Goal: Task Accomplishment & Management: Manage account settings

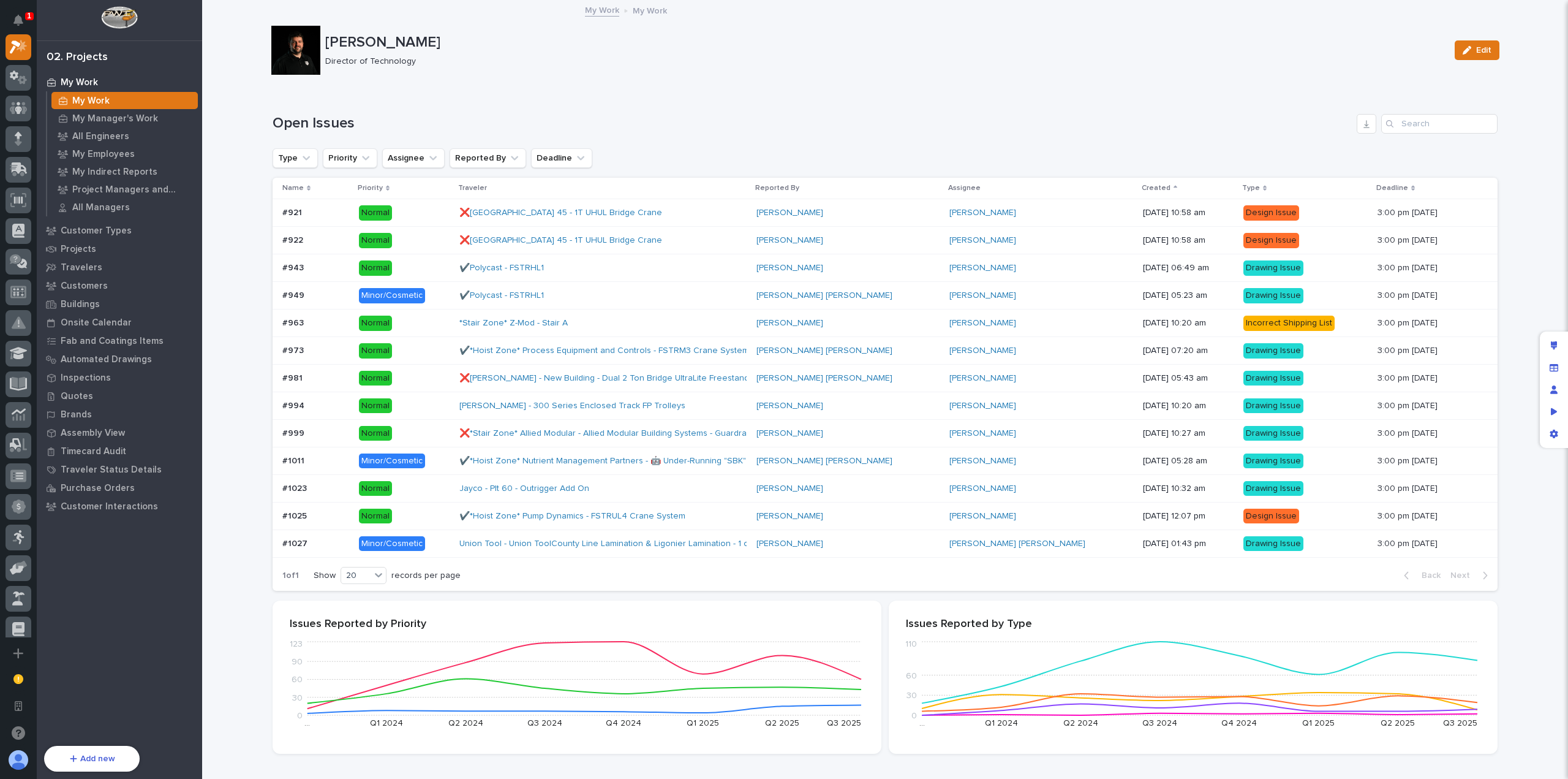
click at [293, 56] on div at bounding box center [296, 50] width 49 height 49
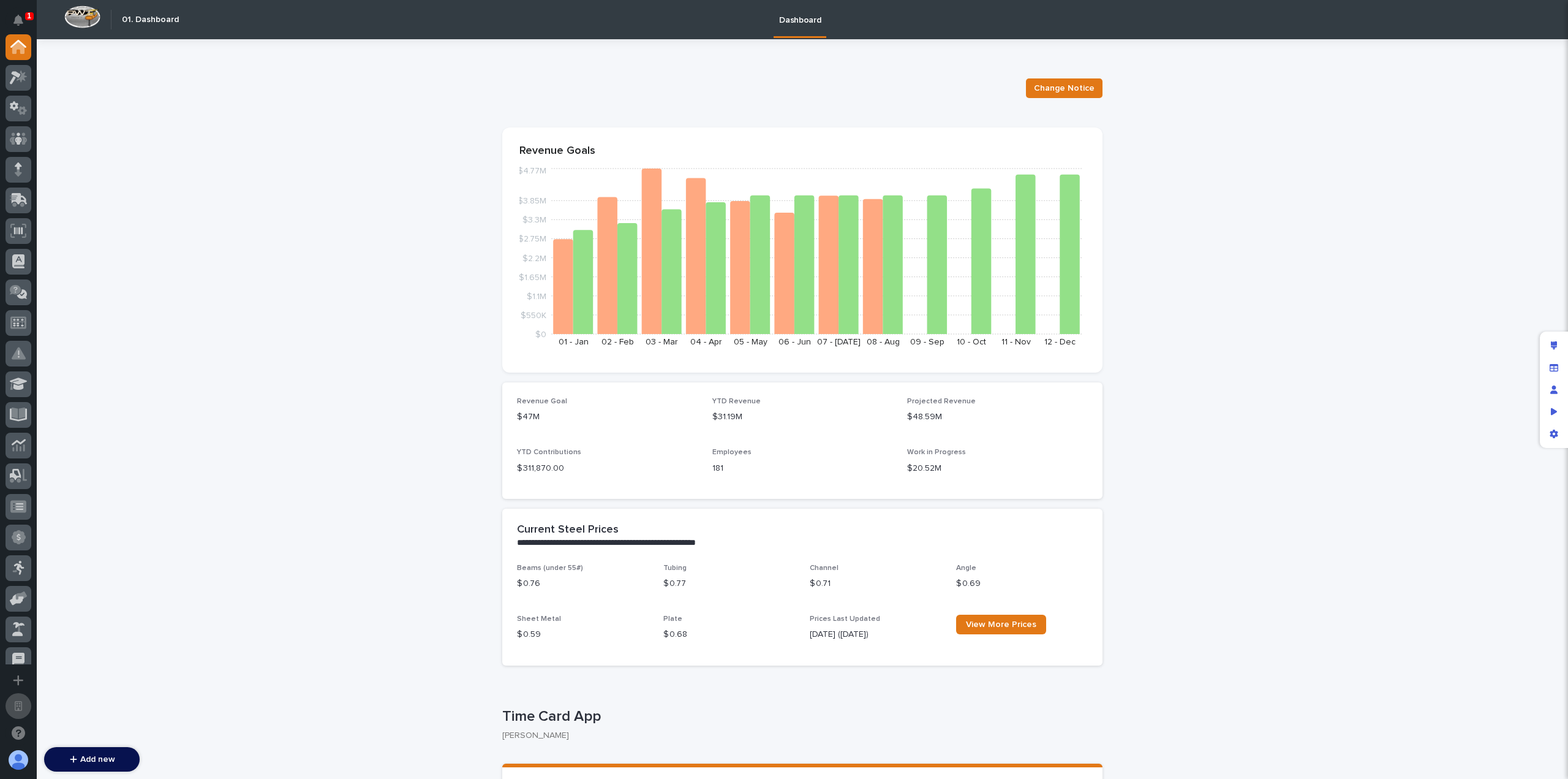
click at [21, 713] on button "Open workspace settings" at bounding box center [18, 706] width 26 height 26
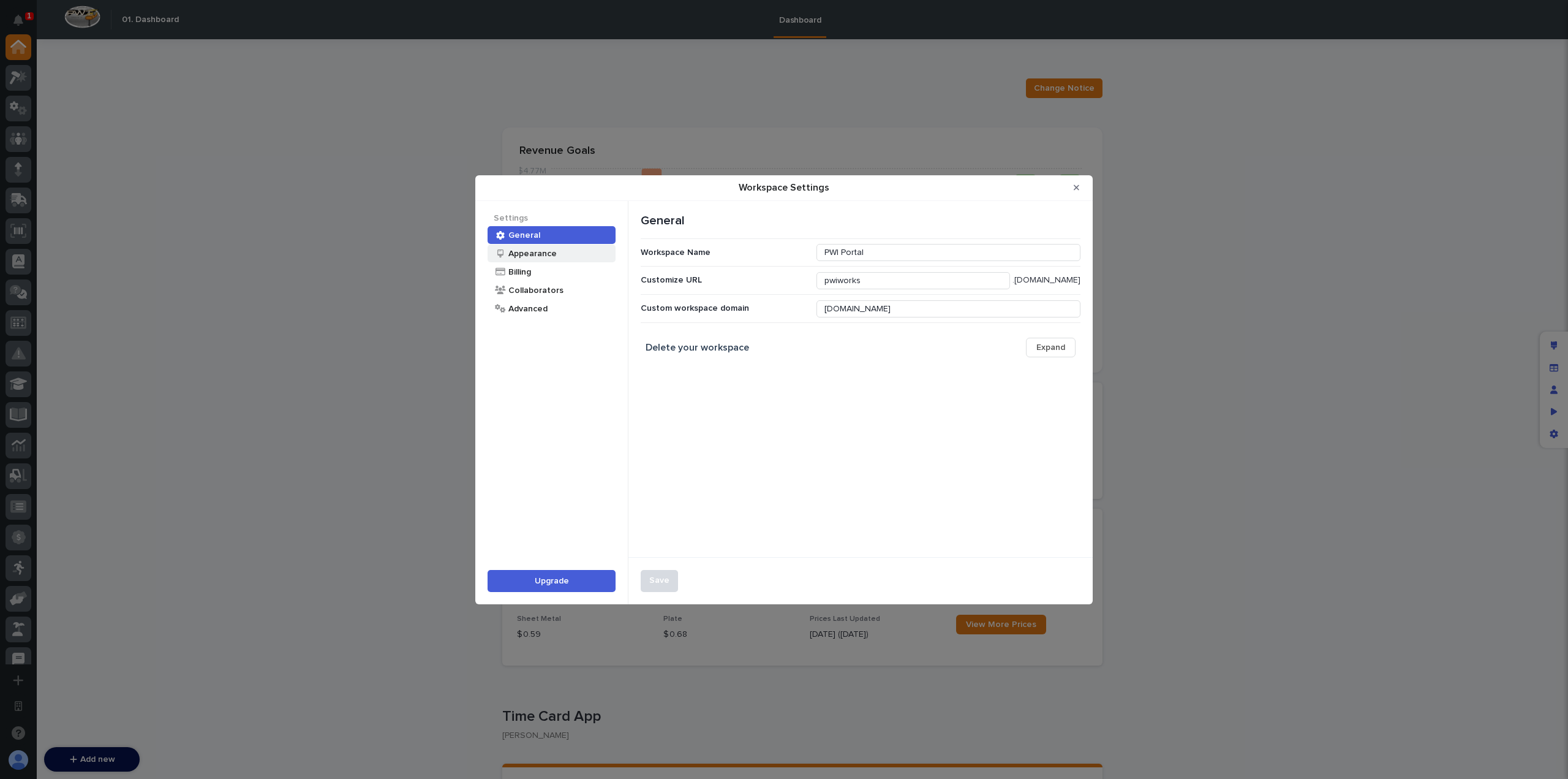
click at [543, 260] on div "Appearance" at bounding box center [551, 253] width 128 height 18
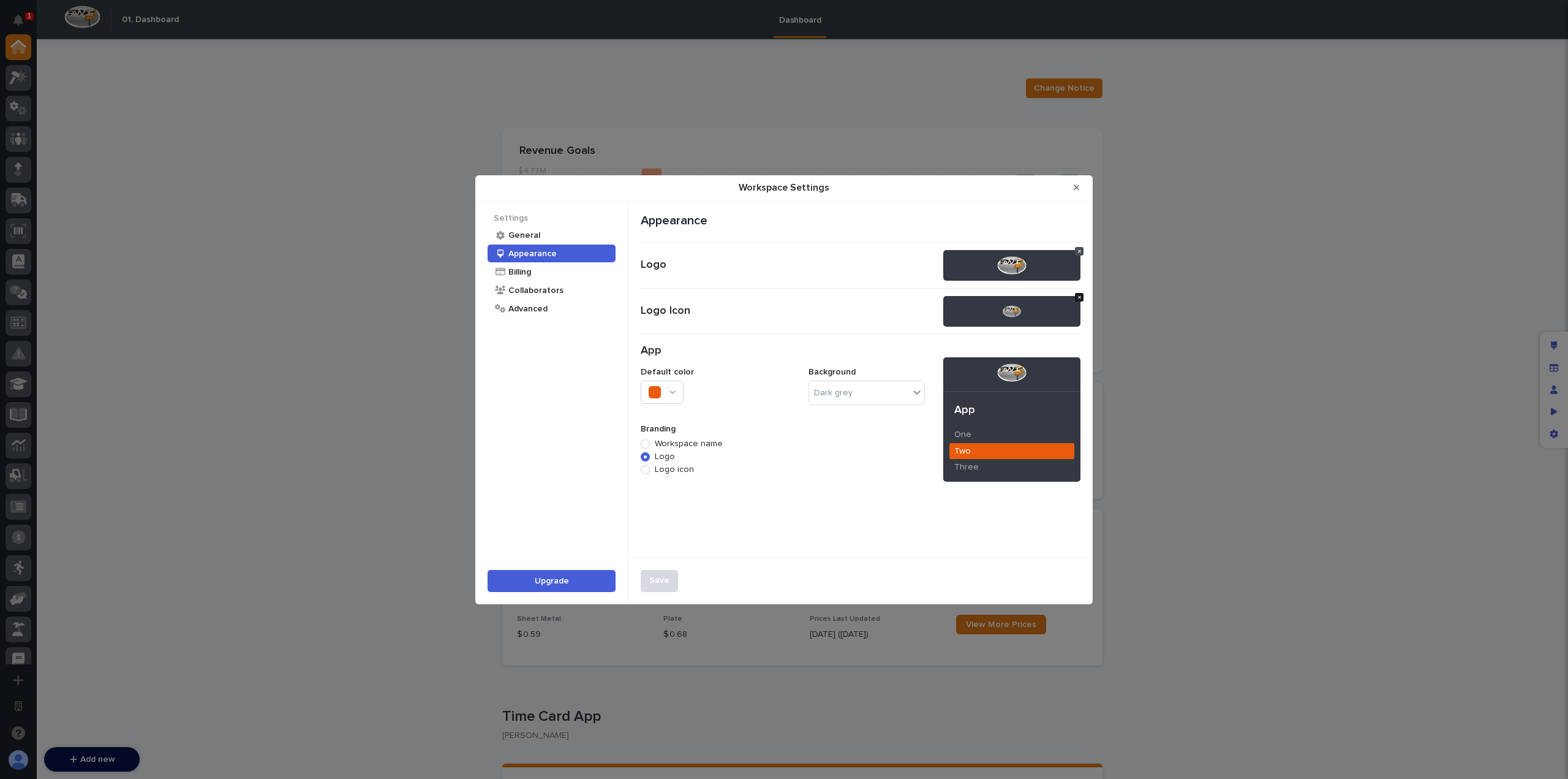
click at [1080, 296] on icon "Workspace Settings" at bounding box center [1080, 297] width 3 height 3
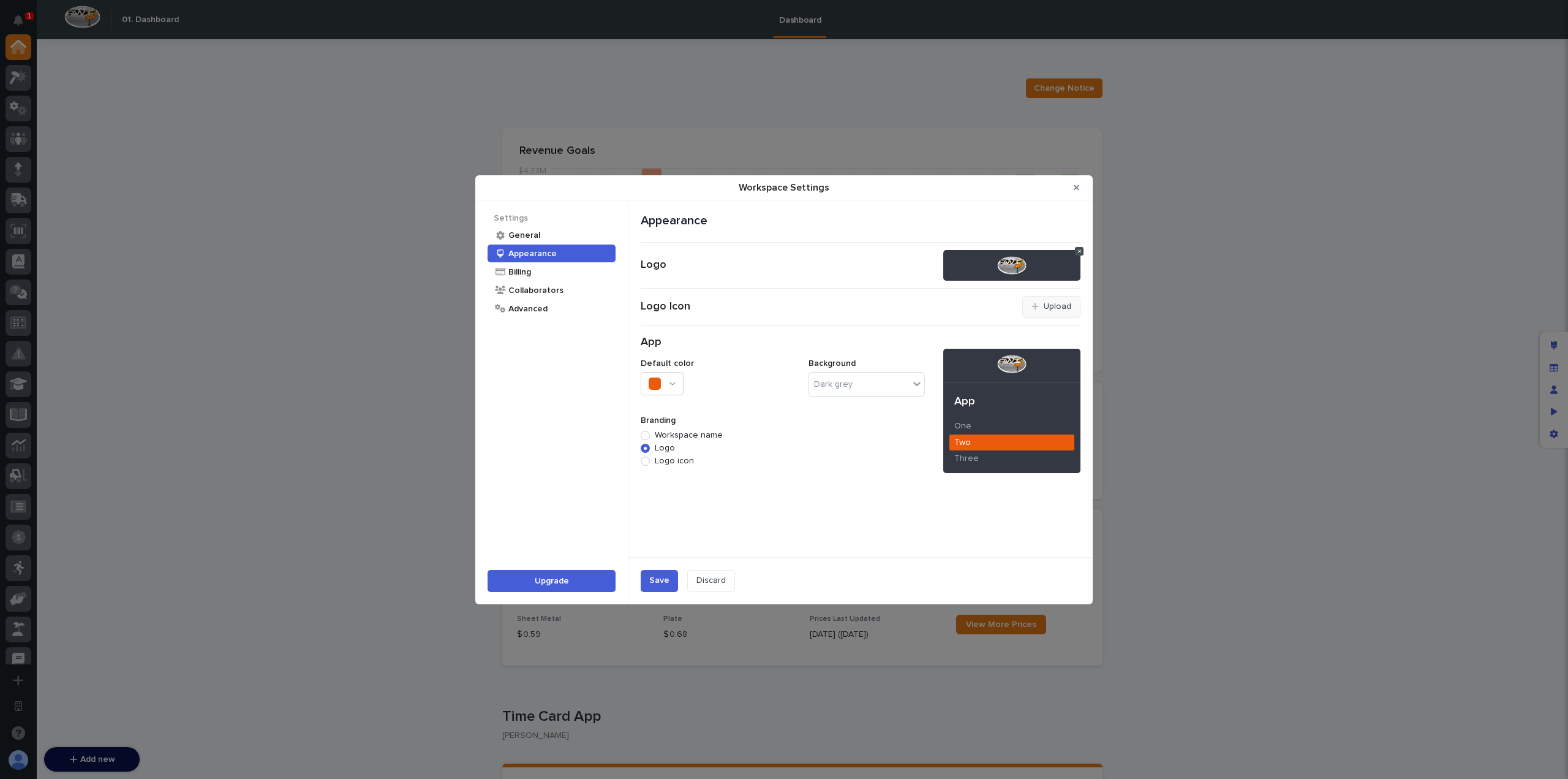
click at [1039, 305] on icon "Workspace Settings" at bounding box center [1035, 306] width 8 height 8
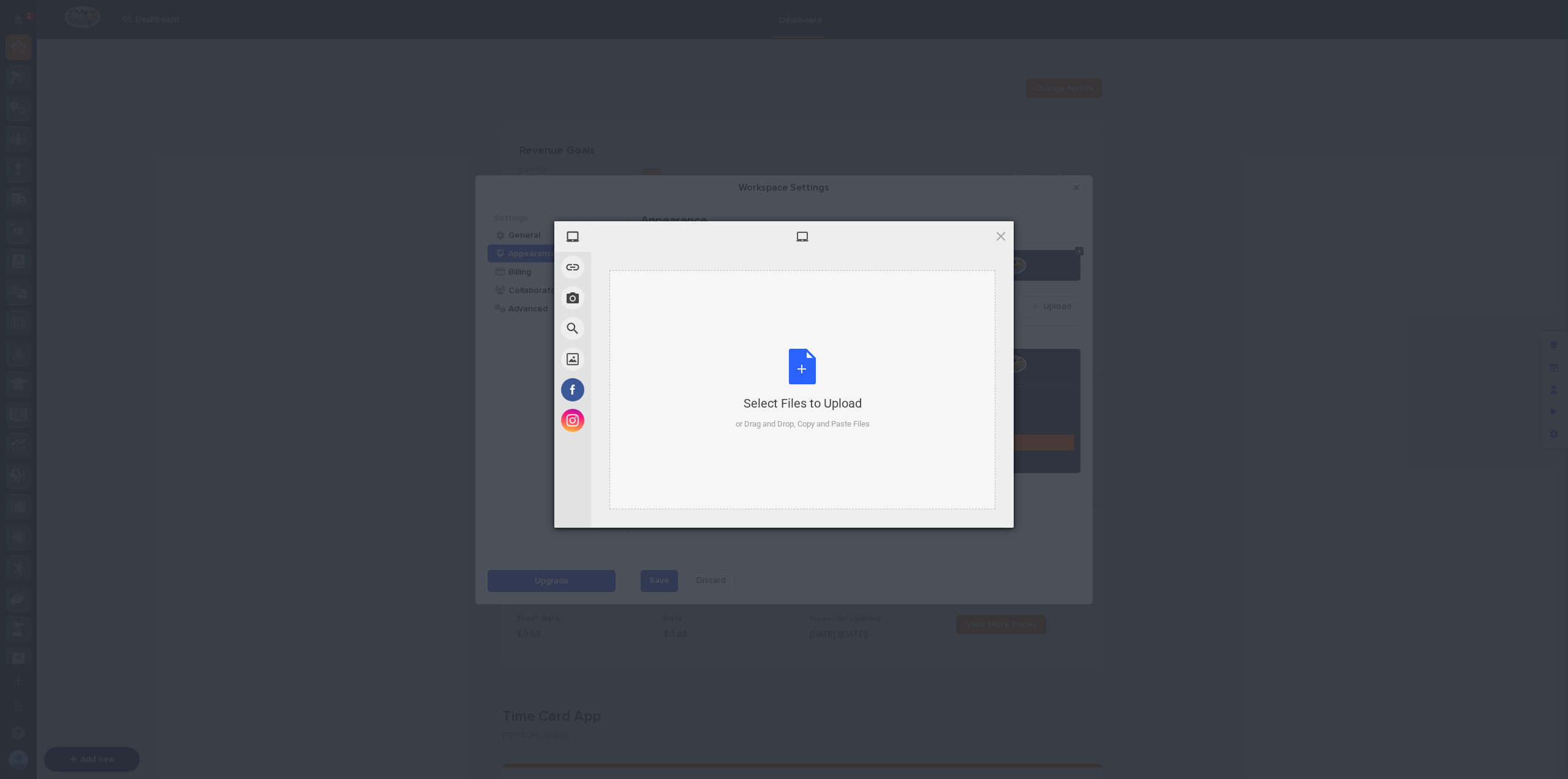
click at [776, 364] on div "Select Files to Upload or Drag and Drop, Copy and Paste Files" at bounding box center [803, 390] width 134 height 81
click at [974, 516] on span "Upload" at bounding box center [977, 511] width 62 height 24
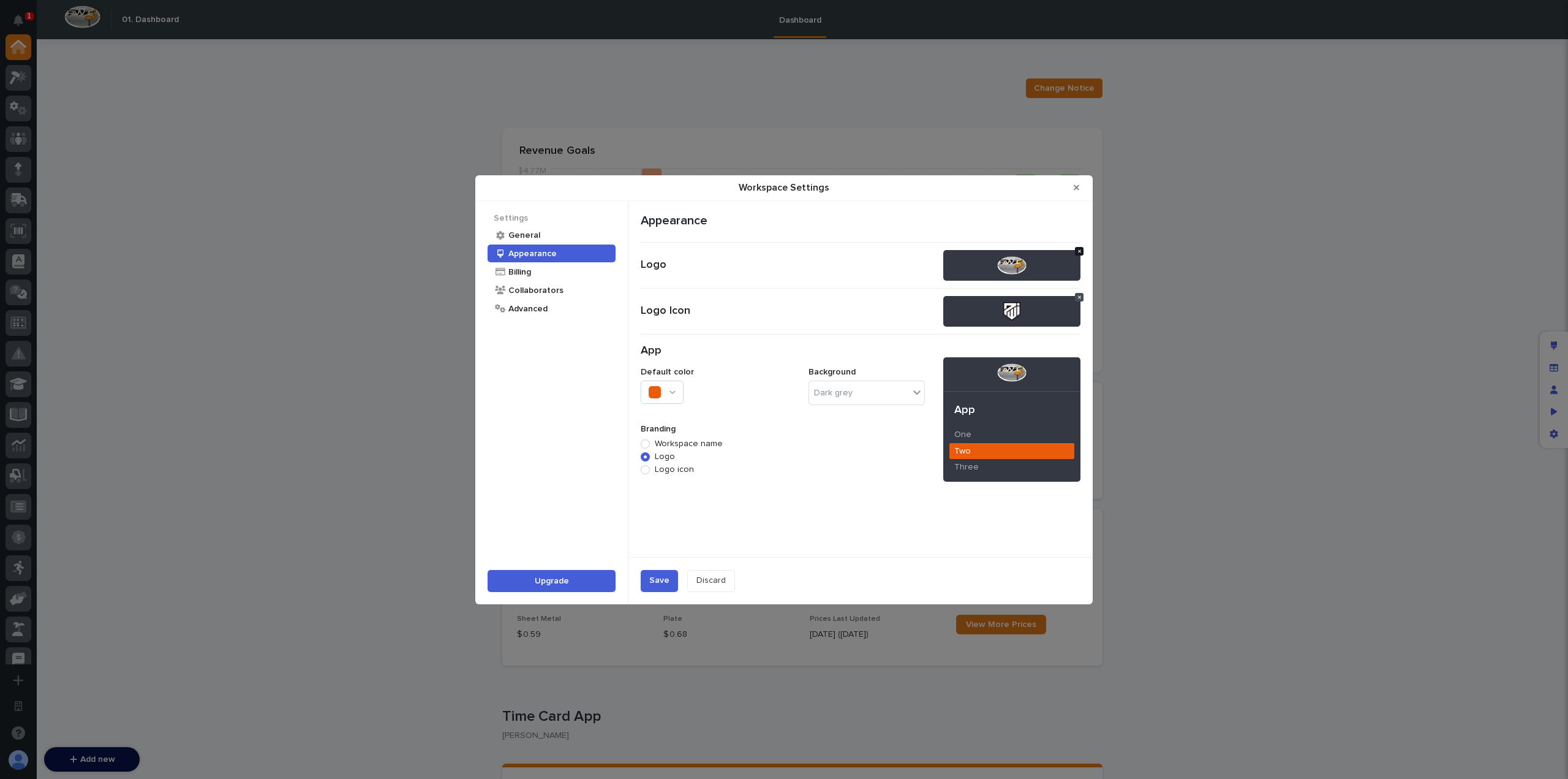
click at [1080, 248] on icon "Workspace Settings" at bounding box center [1080, 251] width 3 height 5
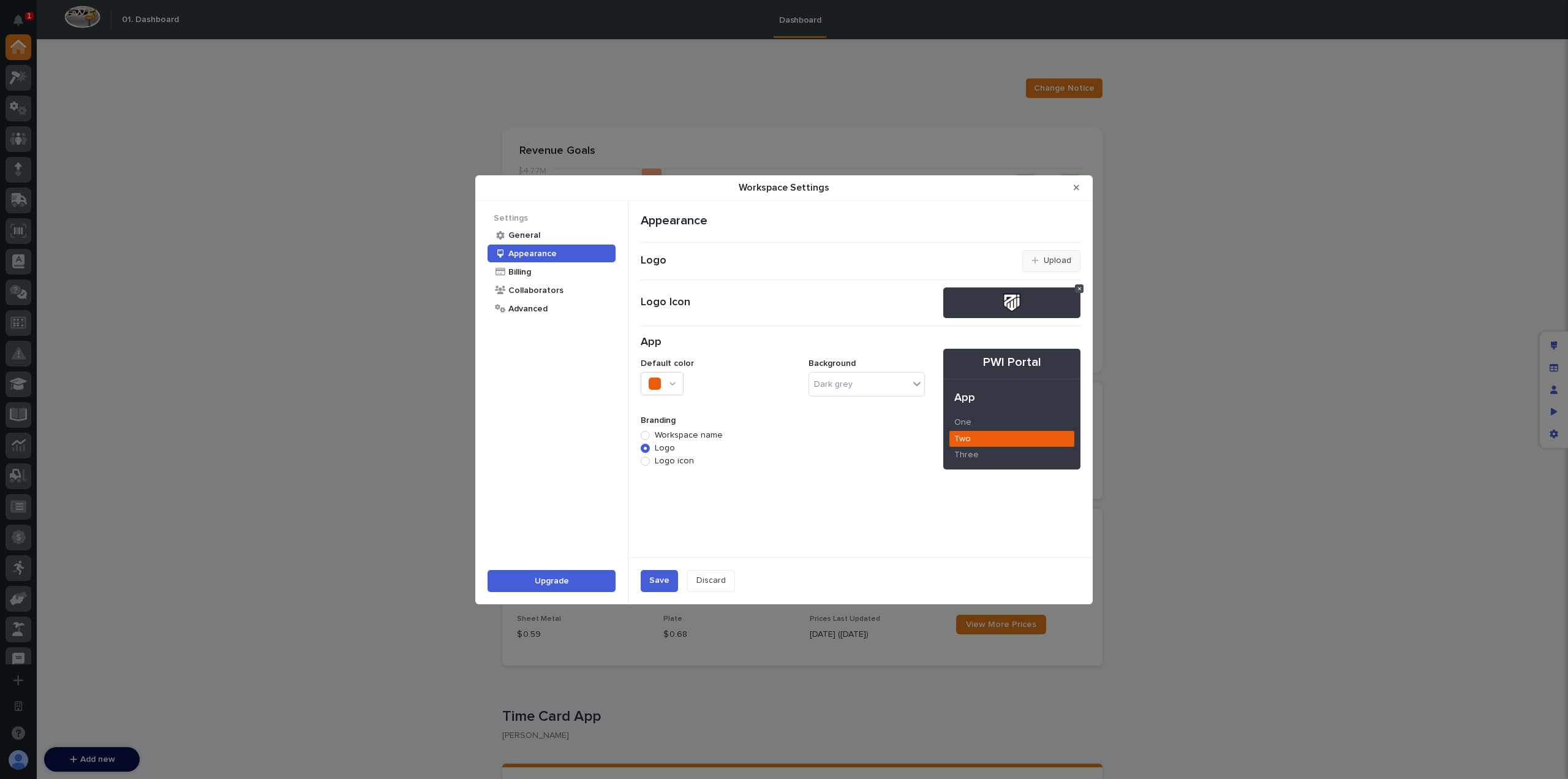
click at [1029, 265] on button "Upload" at bounding box center [1051, 261] width 58 height 22
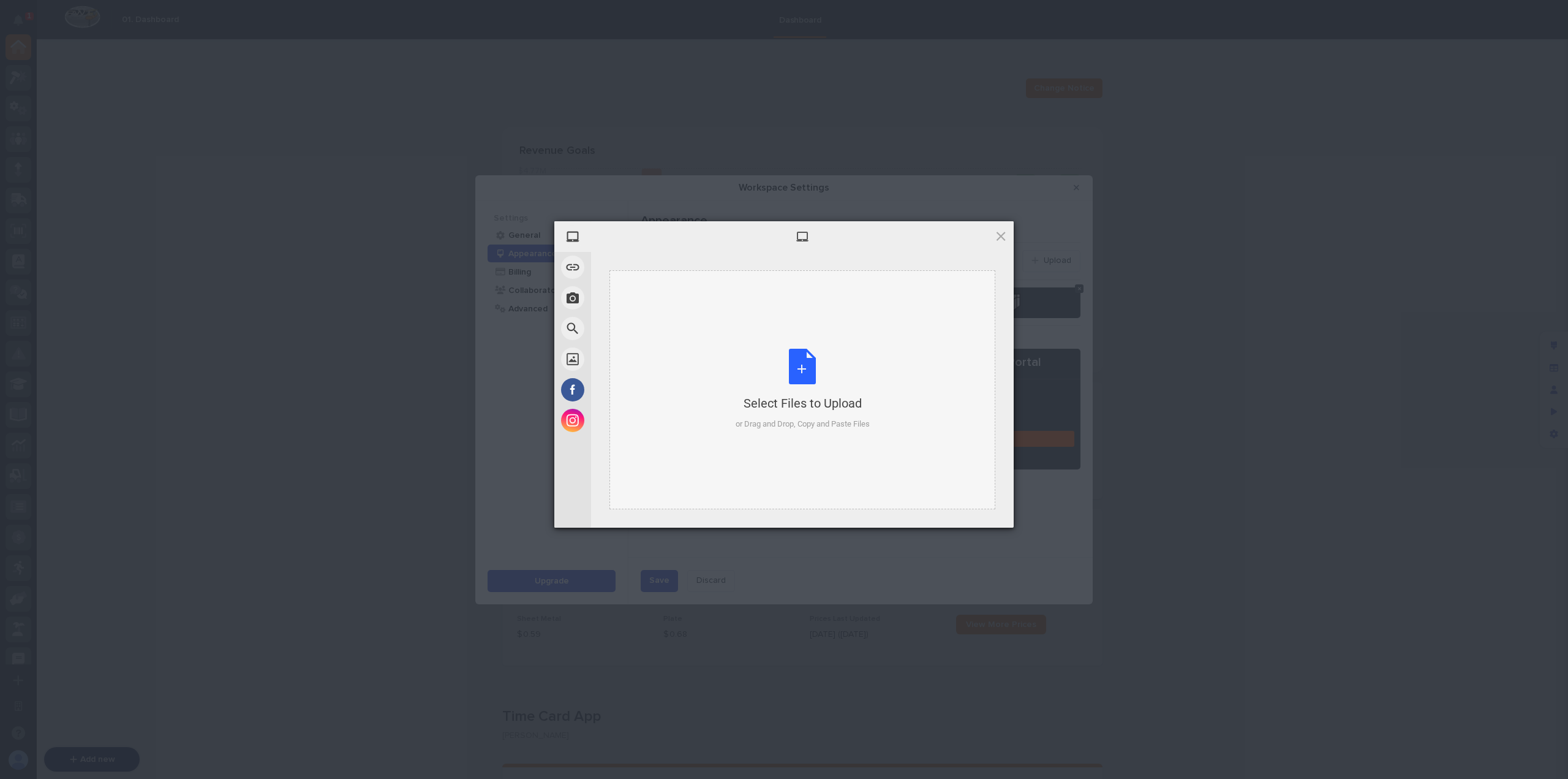
click at [821, 385] on div "Select Files to Upload or Drag and Drop, Copy and Paste Files" at bounding box center [803, 390] width 134 height 81
click at [982, 515] on span "Upload" at bounding box center [977, 511] width 62 height 24
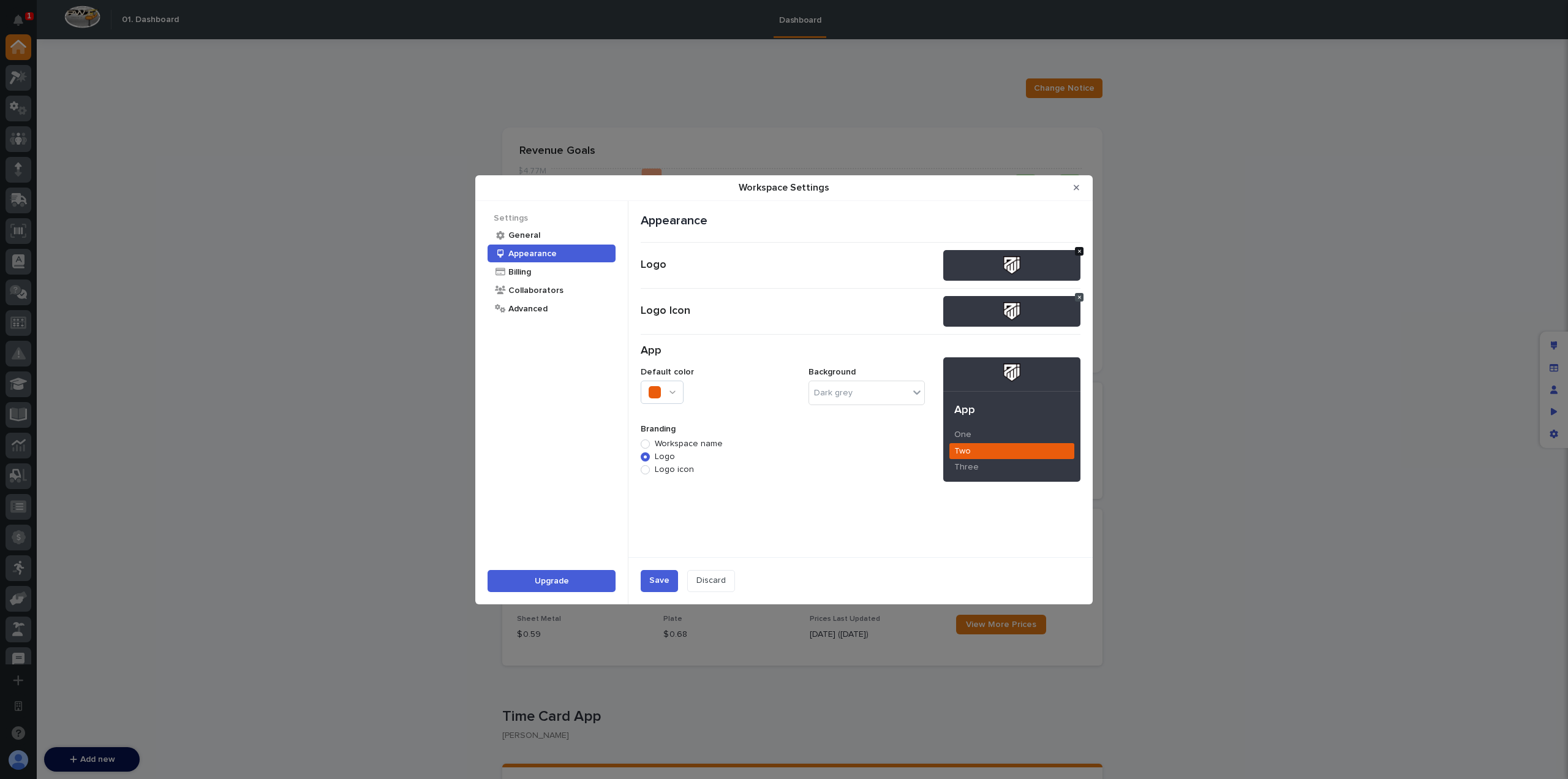
click at [1081, 252] on icon "Workspace Settings" at bounding box center [1080, 251] width 3 height 3
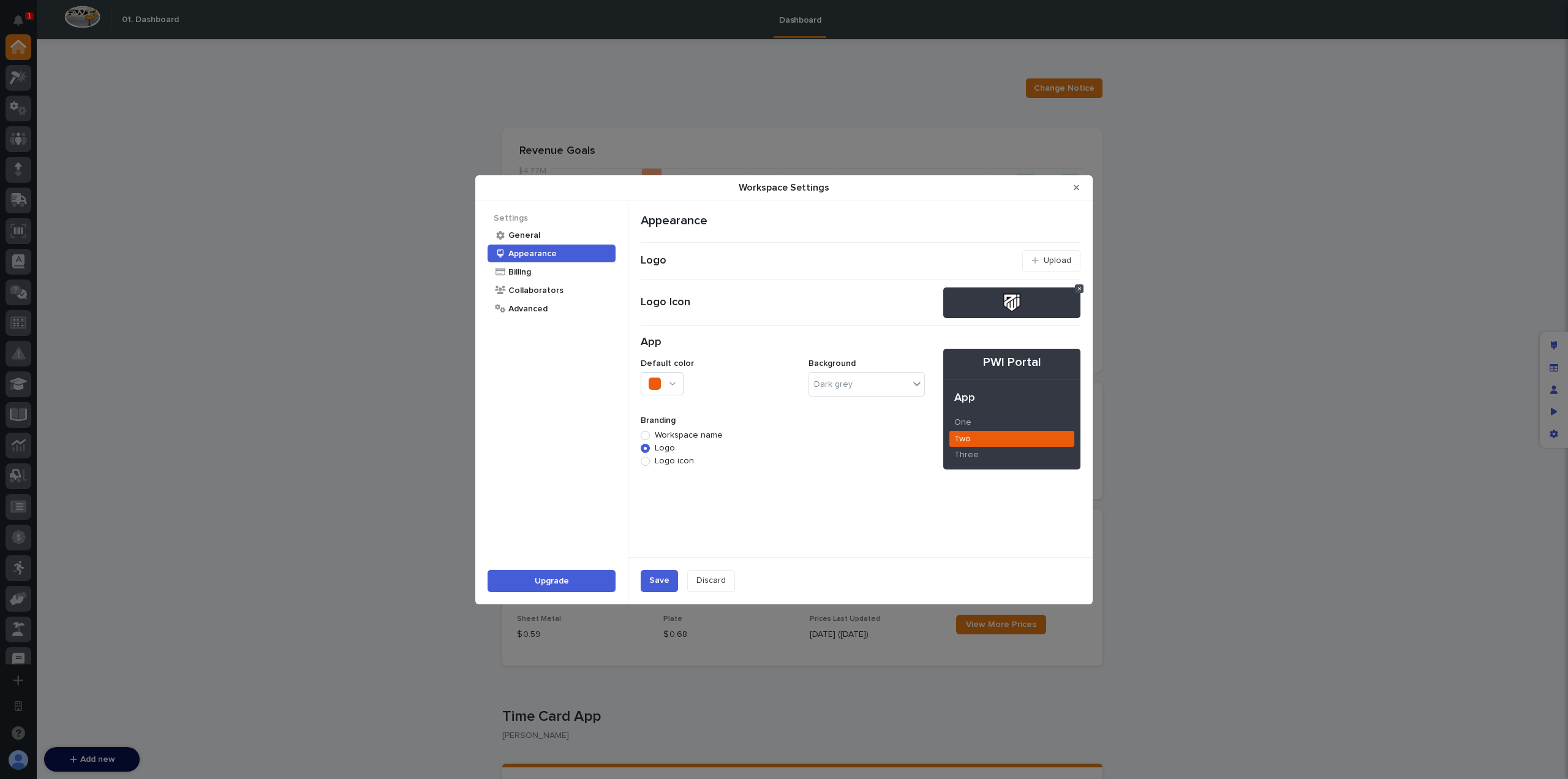
click at [1018, 262] on div "Logo" at bounding box center [831, 261] width 382 height 13
click at [1040, 263] on button "Upload" at bounding box center [1051, 261] width 58 height 22
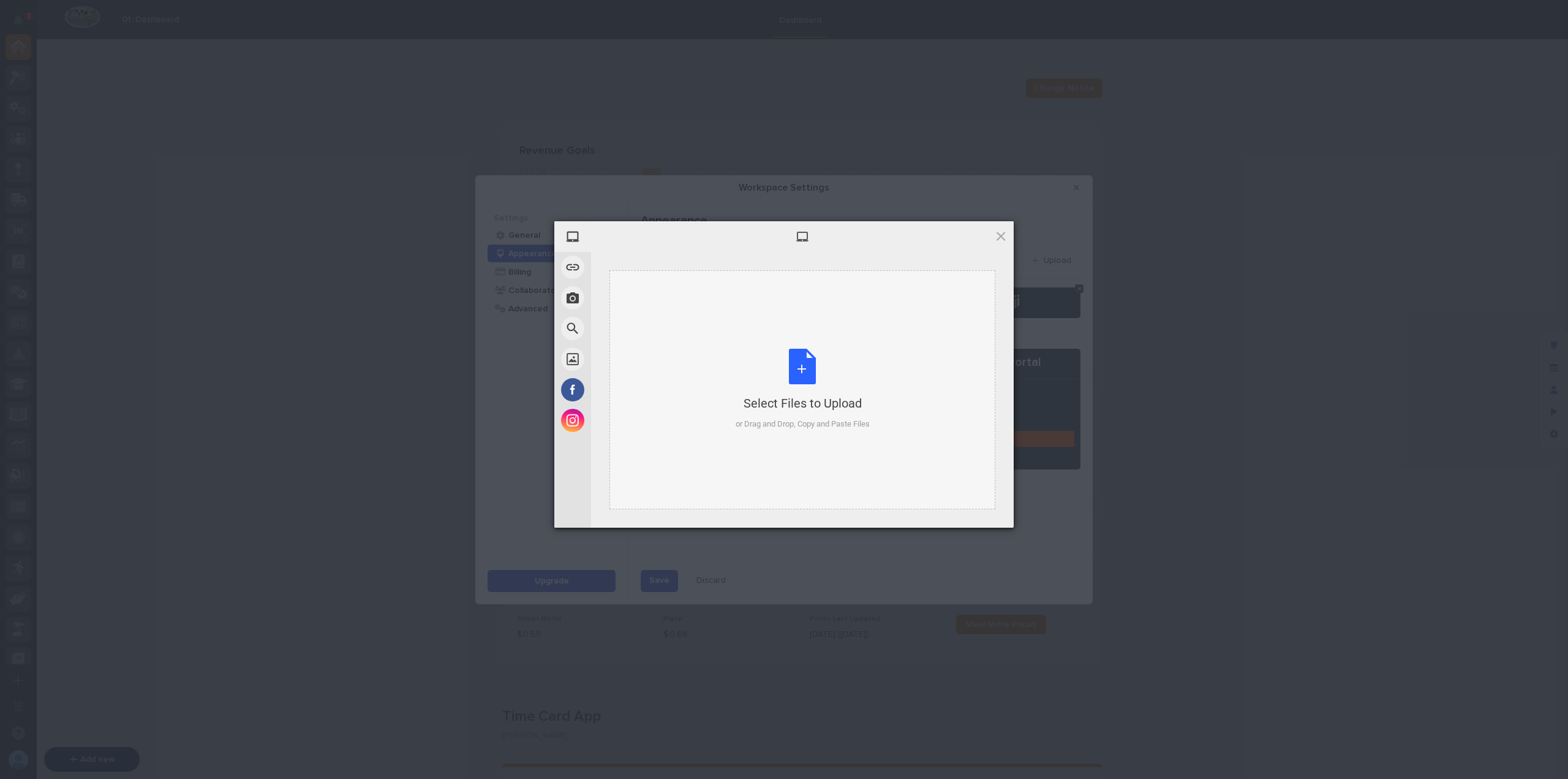
click at [717, 401] on div "Select Files to Upload or Drag and Drop, Copy and Paste Files" at bounding box center [803, 390] width 386 height 239
click at [973, 508] on span "Upload" at bounding box center [977, 511] width 62 height 24
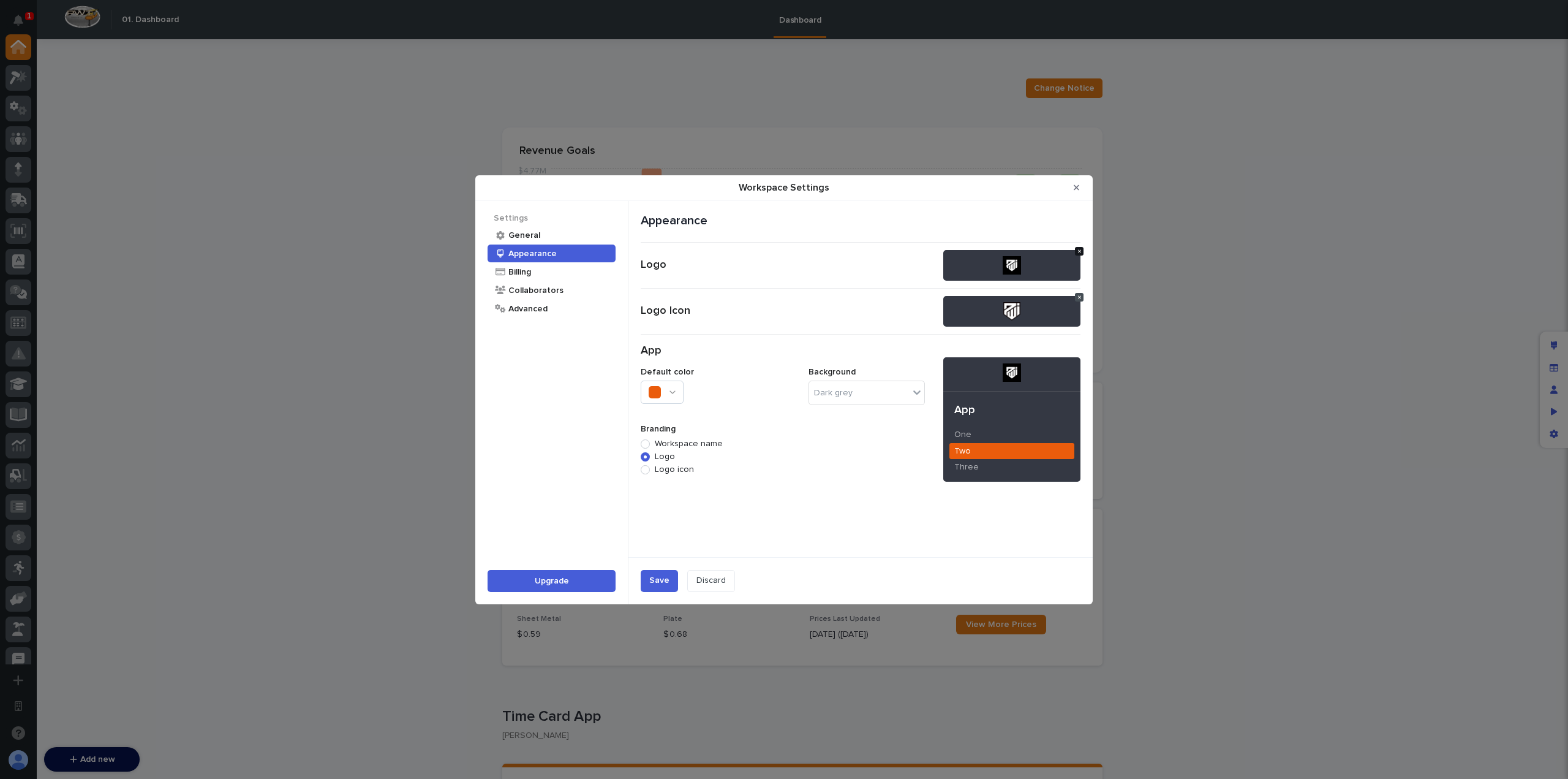
click at [1080, 248] on icon "Workspace Settings" at bounding box center [1080, 251] width 3 height 5
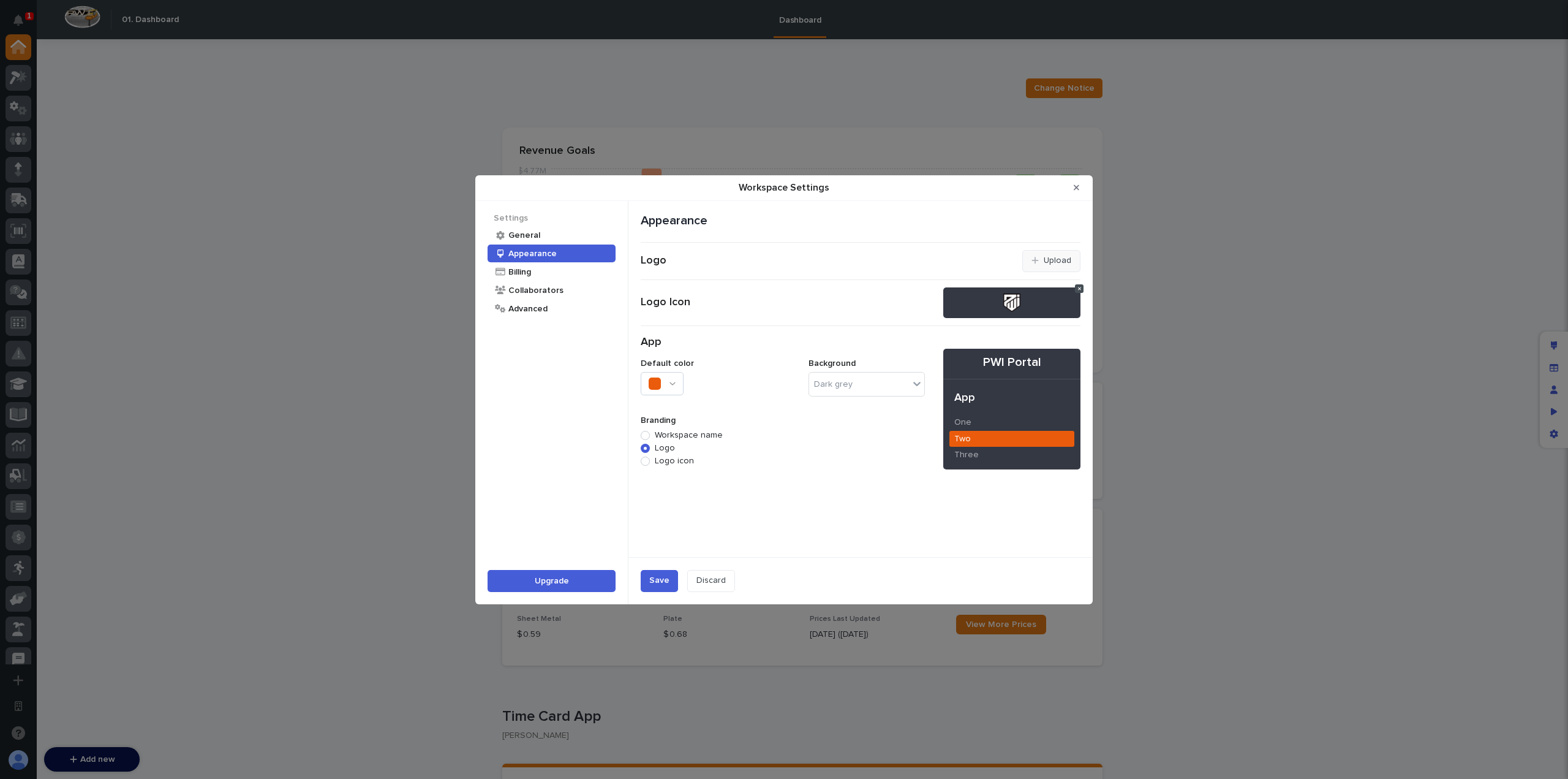
click at [1050, 254] on button "Upload" at bounding box center [1051, 261] width 58 height 22
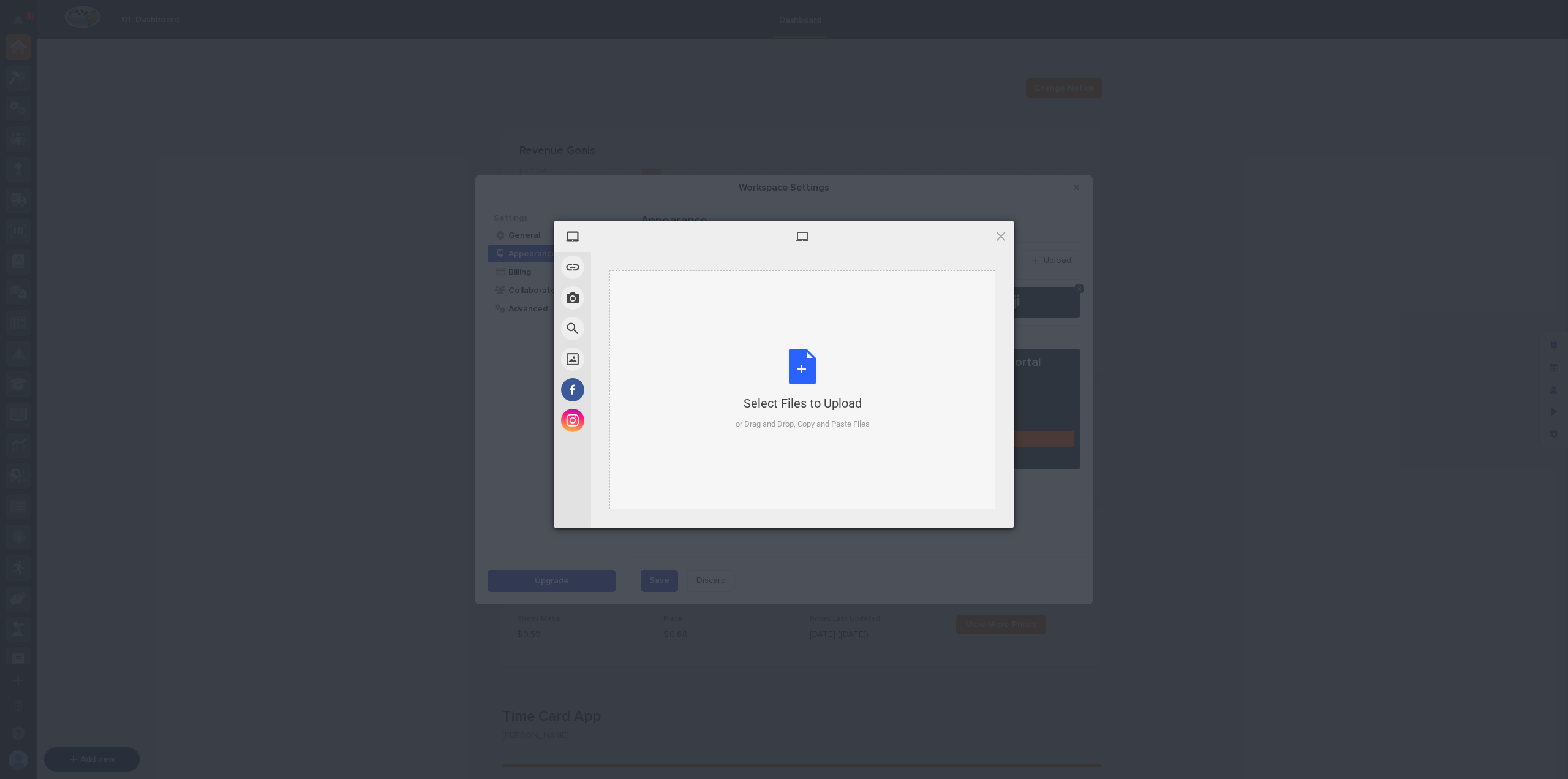
click at [835, 395] on div "Select Files to Upload" at bounding box center [803, 403] width 134 height 17
click at [974, 505] on span "Upload" at bounding box center [977, 511] width 62 height 24
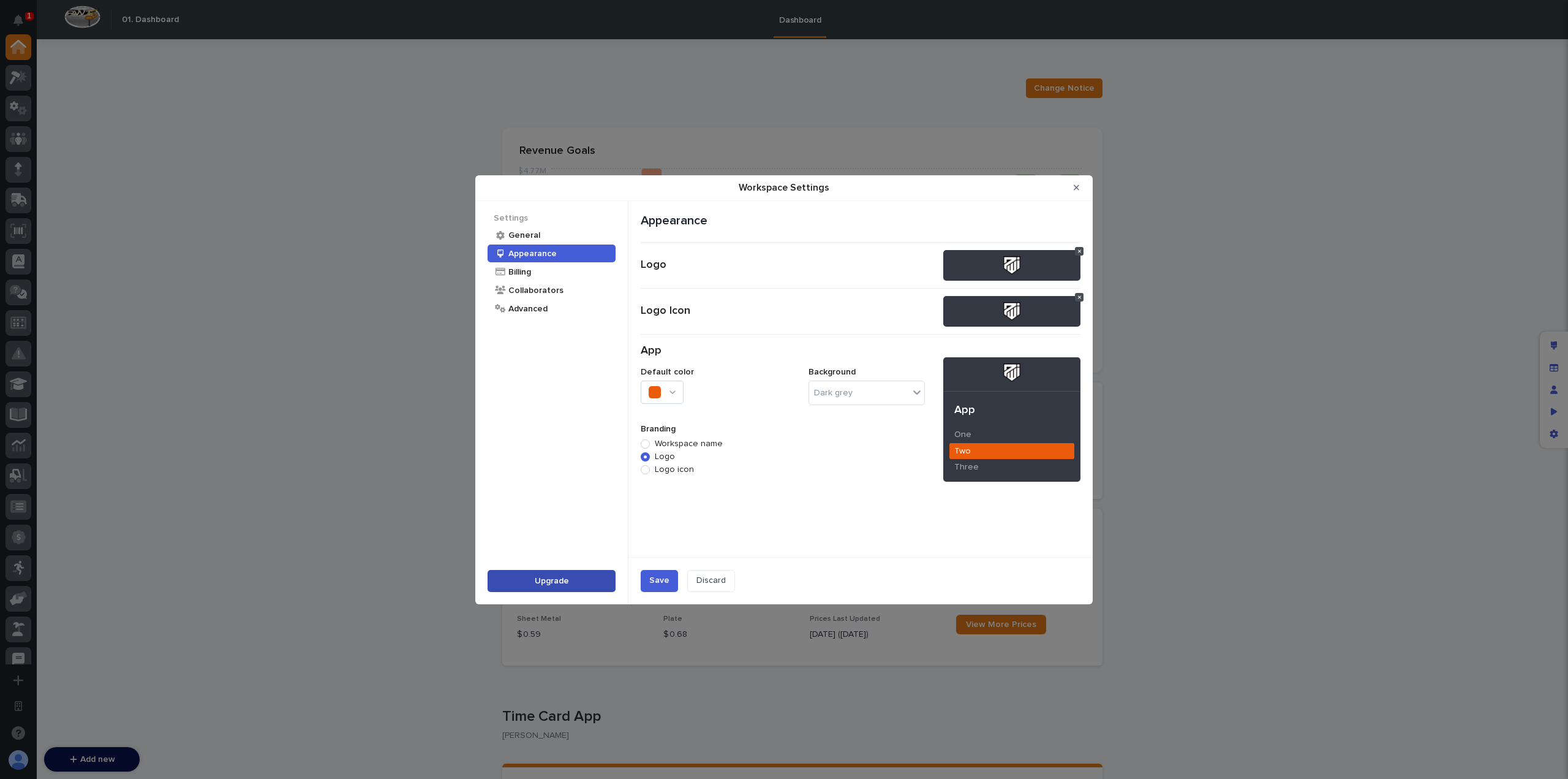
click at [562, 583] on span "Upgrade" at bounding box center [552, 581] width 34 height 8
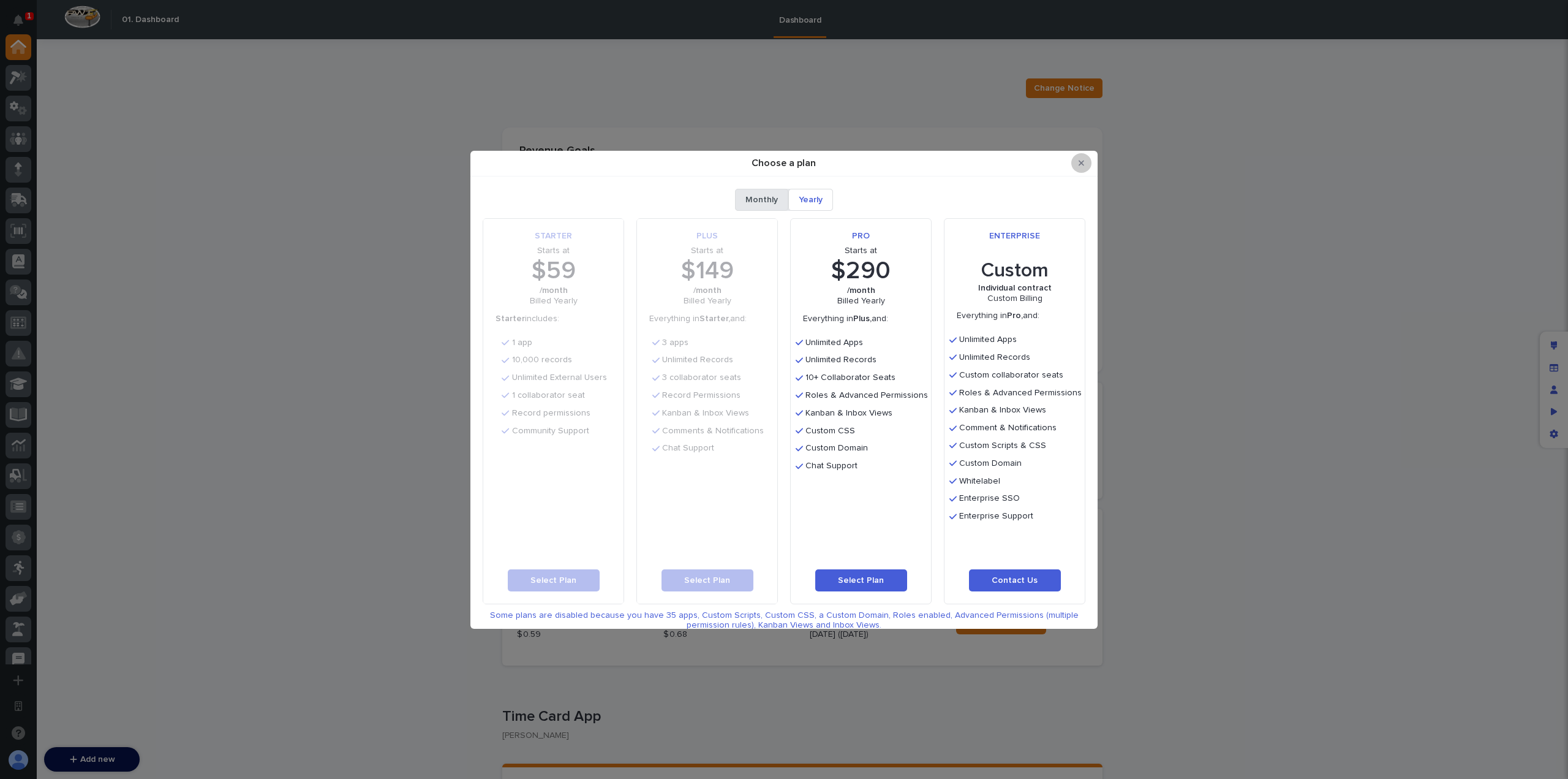
click at [1078, 157] on button "Close Modal" at bounding box center [1081, 163] width 20 height 19
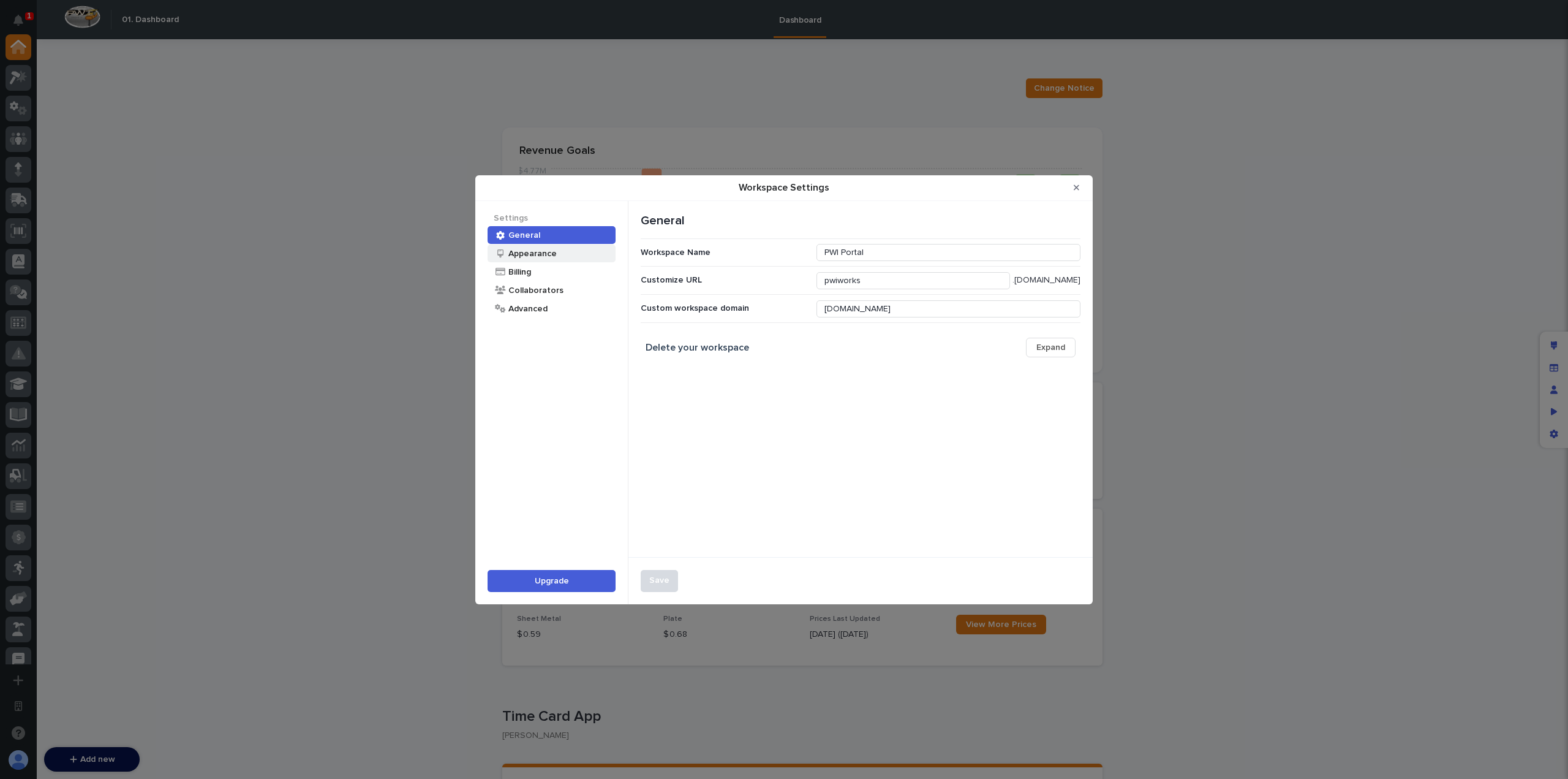
click at [551, 251] on div "Appearance" at bounding box center [532, 254] width 49 height 12
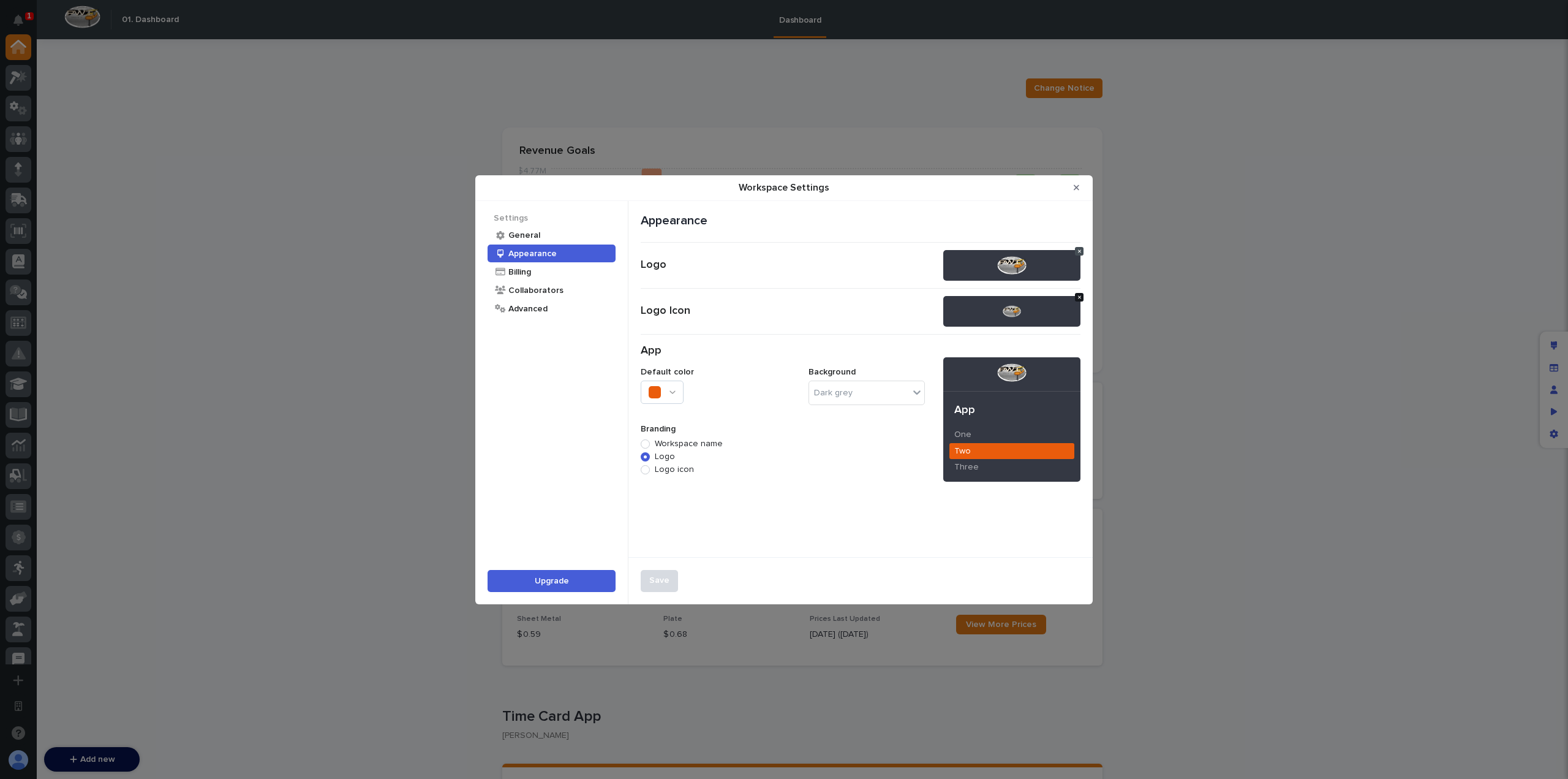
click at [1080, 296] on icon "Workspace Settings" at bounding box center [1080, 297] width 3 height 5
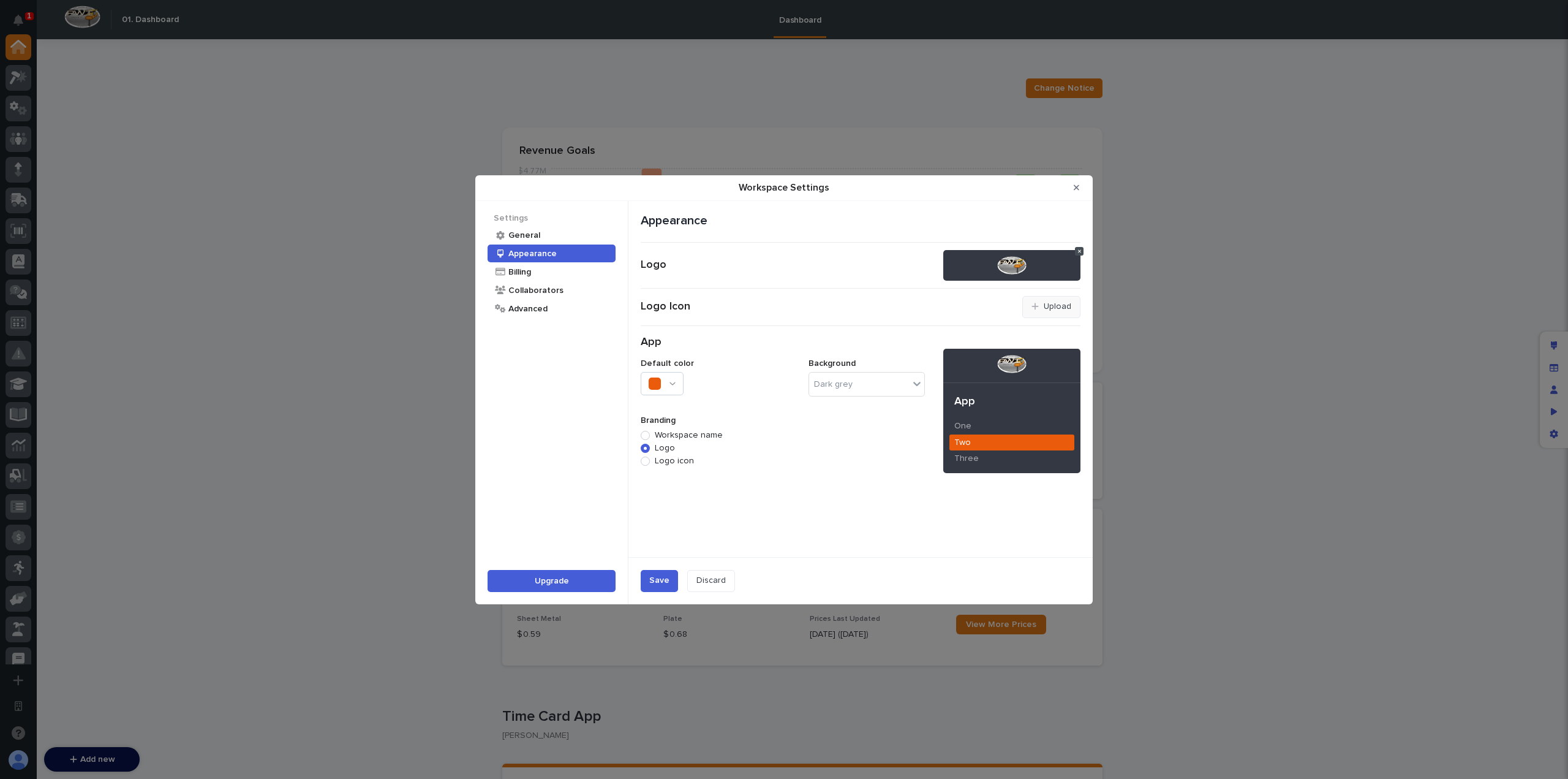
click at [1047, 312] on button "Upload" at bounding box center [1051, 307] width 58 height 22
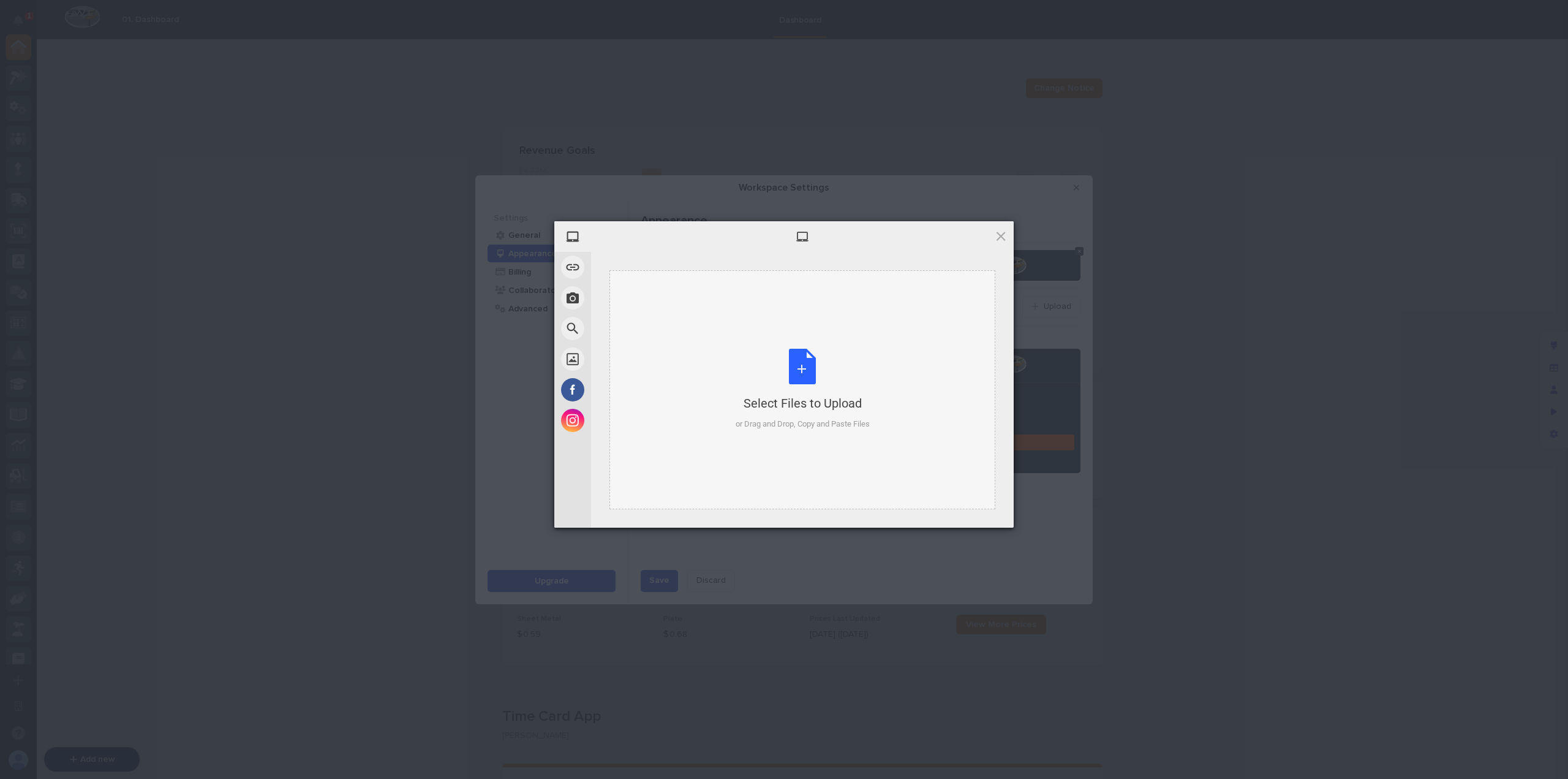
click at [841, 390] on div "Select Files to Upload or Drag and Drop, Copy and Paste Files" at bounding box center [803, 390] width 134 height 81
click at [968, 513] on span "Upload" at bounding box center [977, 511] width 62 height 24
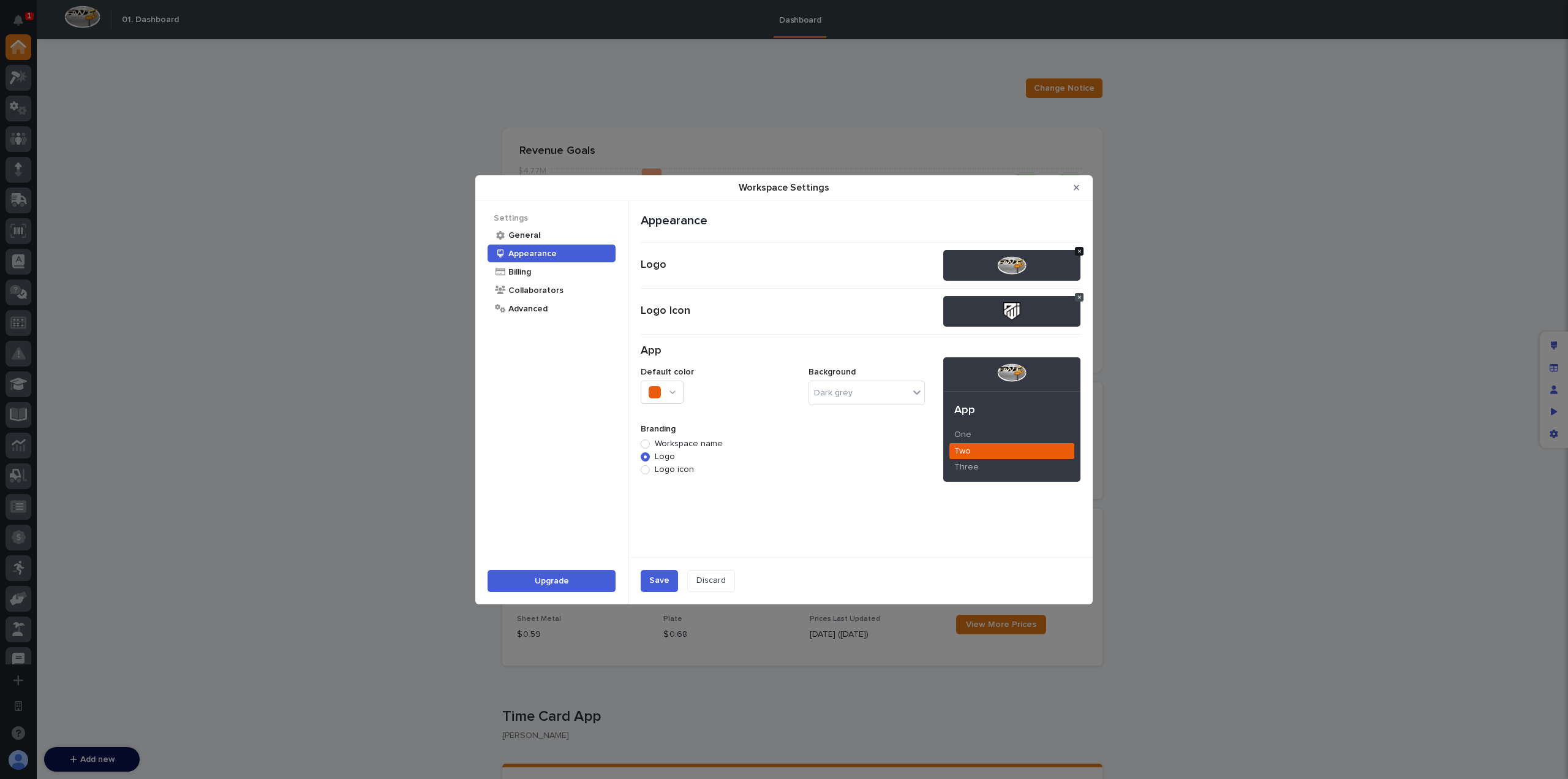
click at [1080, 251] on icon "Workspace Settings" at bounding box center [1080, 251] width 3 height 3
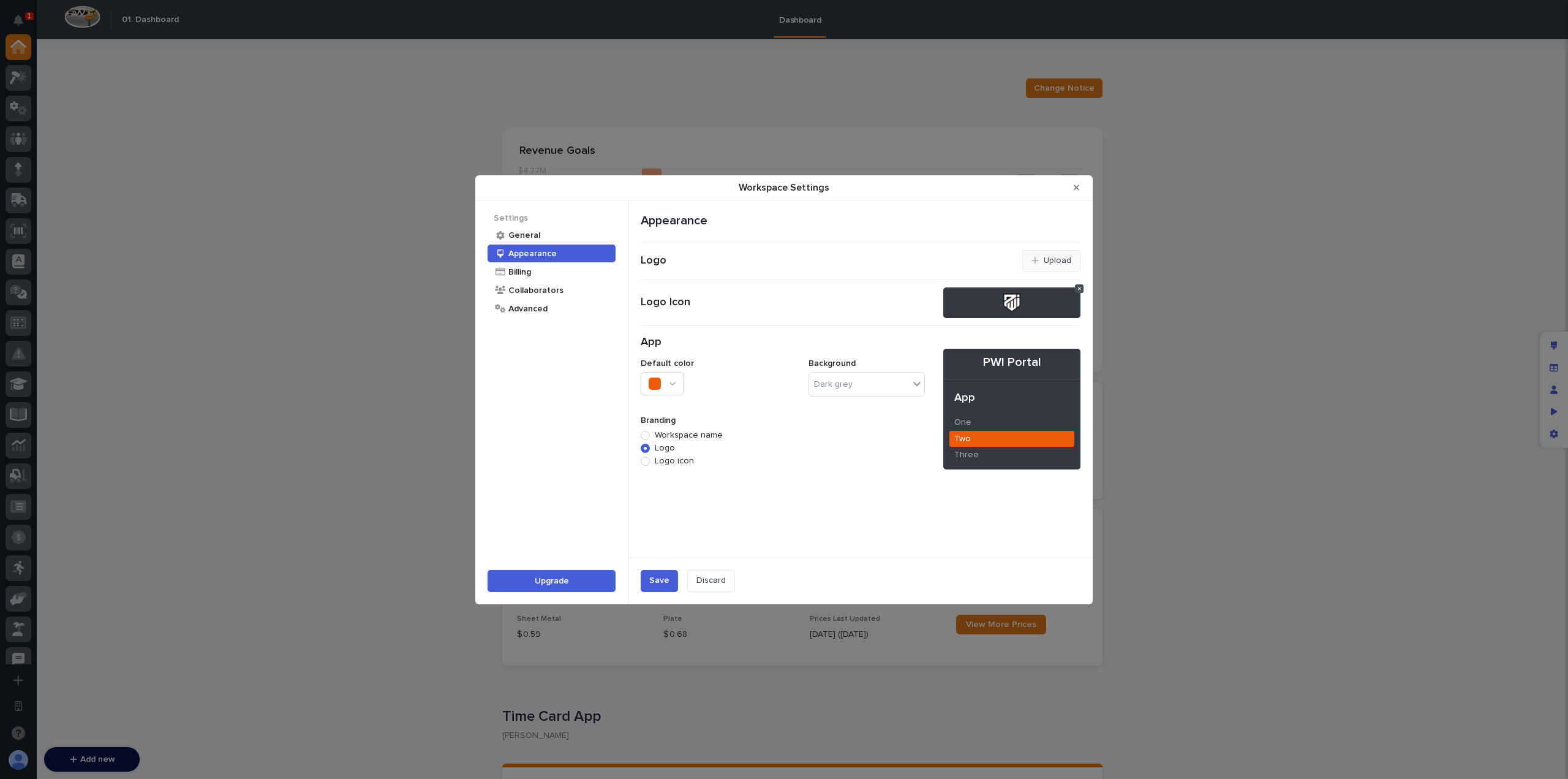
click at [1025, 257] on button "Upload" at bounding box center [1051, 261] width 58 height 22
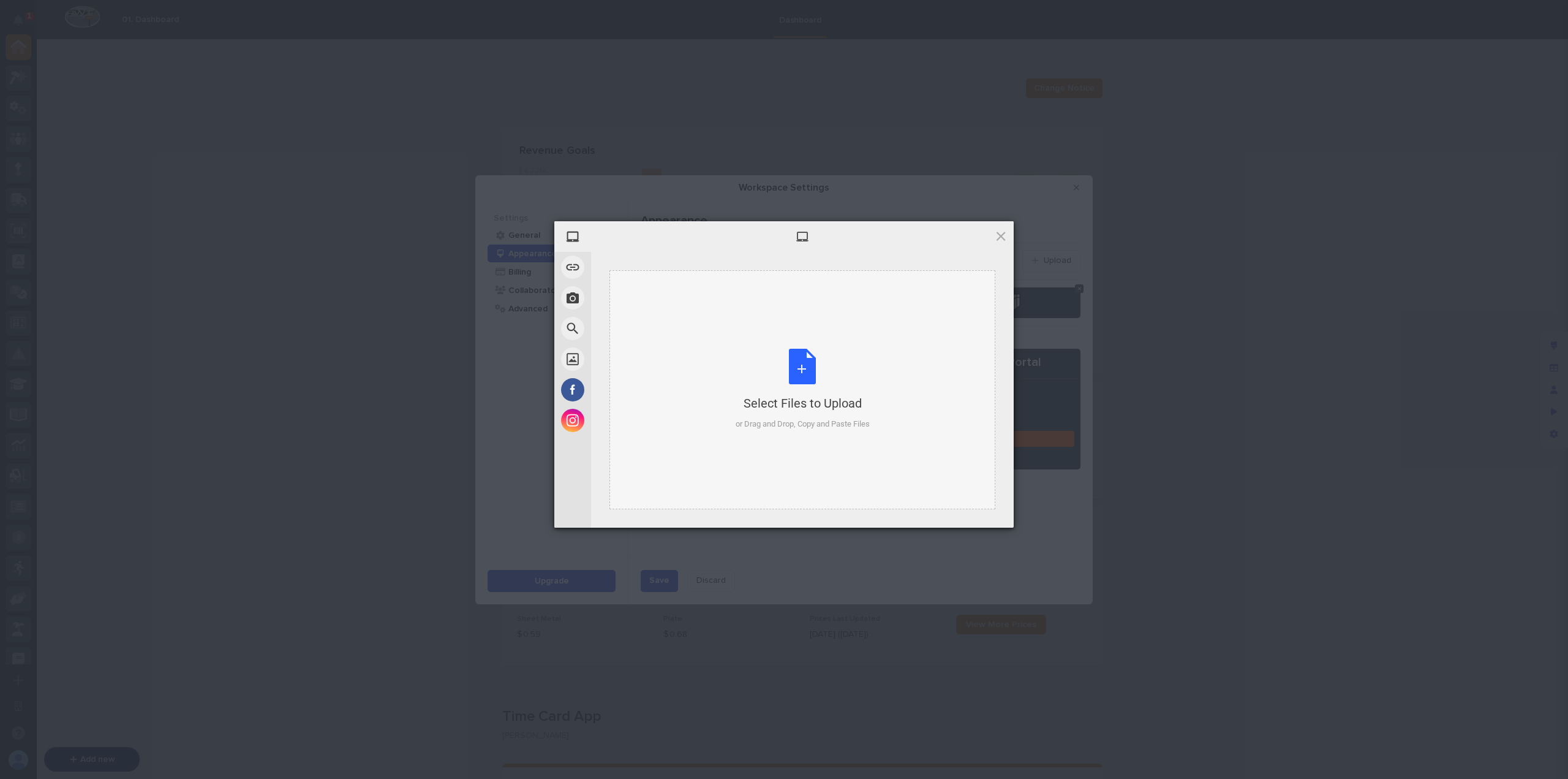
click at [812, 367] on div "Select Files to Upload or Drag and Drop, Copy and Paste Files" at bounding box center [803, 390] width 134 height 81
click at [979, 508] on span "Upload" at bounding box center [977, 511] width 62 height 24
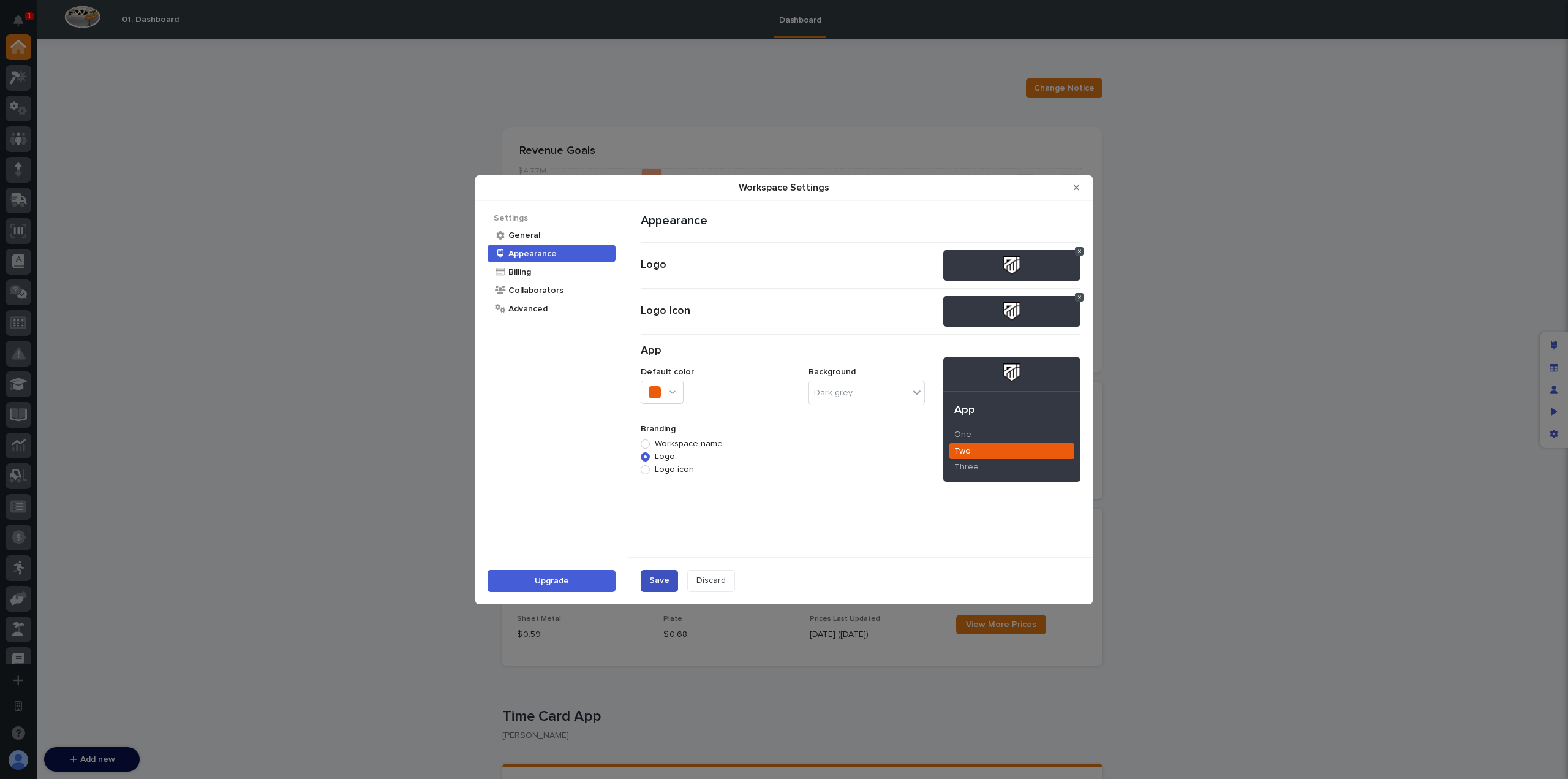
click at [658, 576] on div "Save" at bounding box center [659, 581] width 20 height 10
click at [1082, 185] on button "Close Modal" at bounding box center [1076, 187] width 20 height 19
